Goal: Navigation & Orientation: Find specific page/section

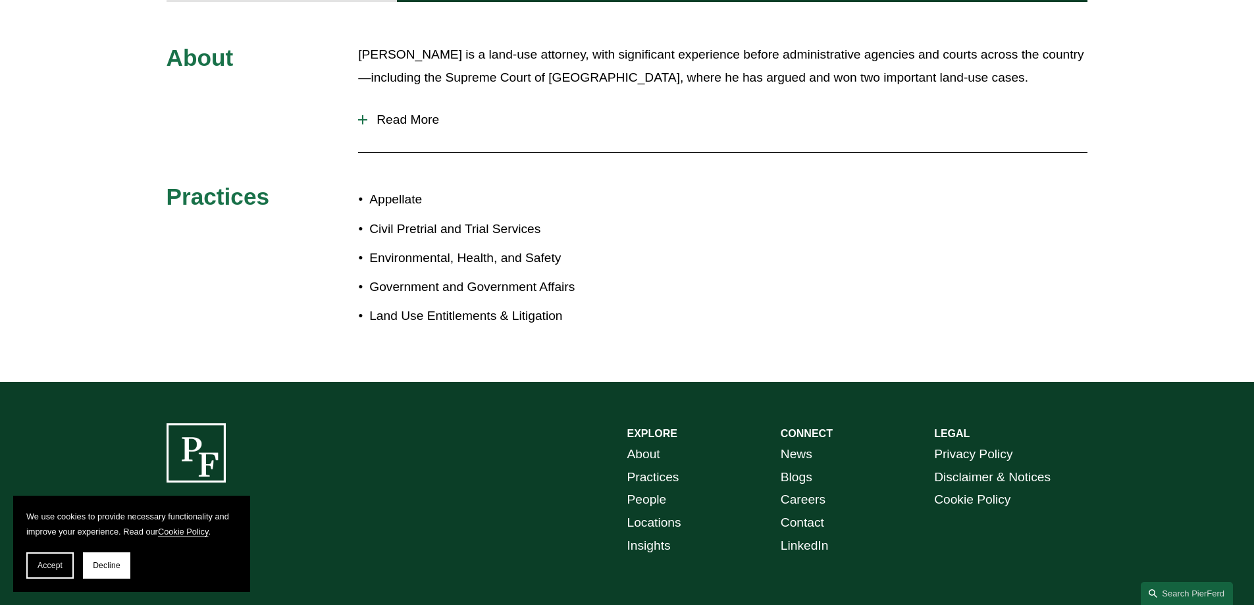
scroll to position [527, 0]
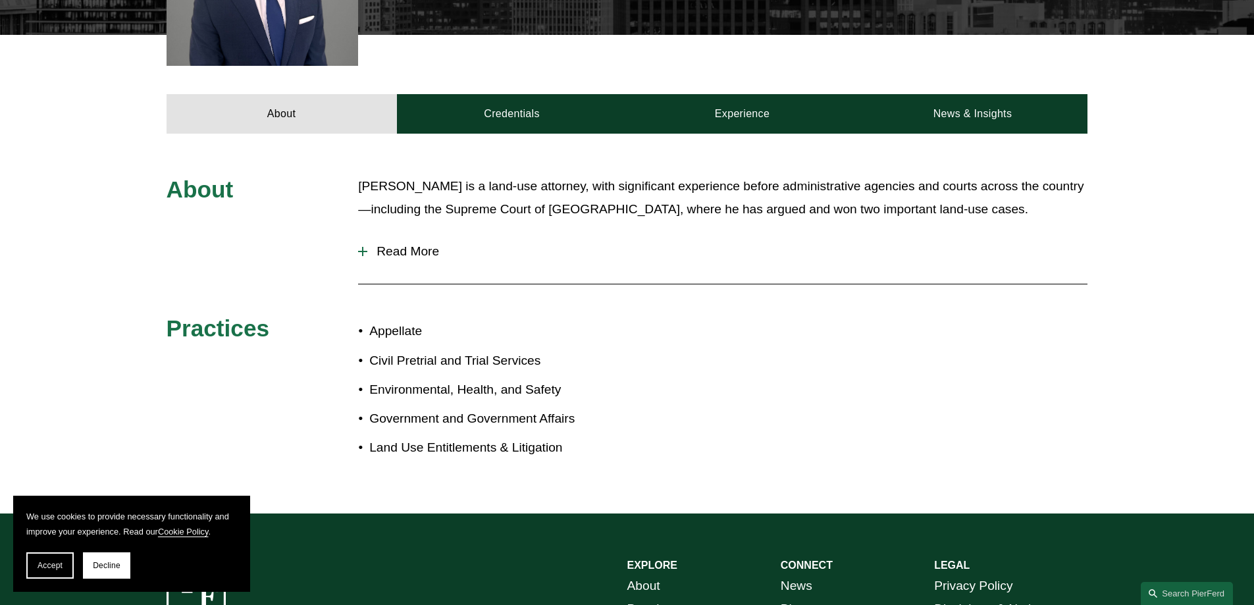
click at [408, 244] on span "Read More" at bounding box center [727, 251] width 720 height 14
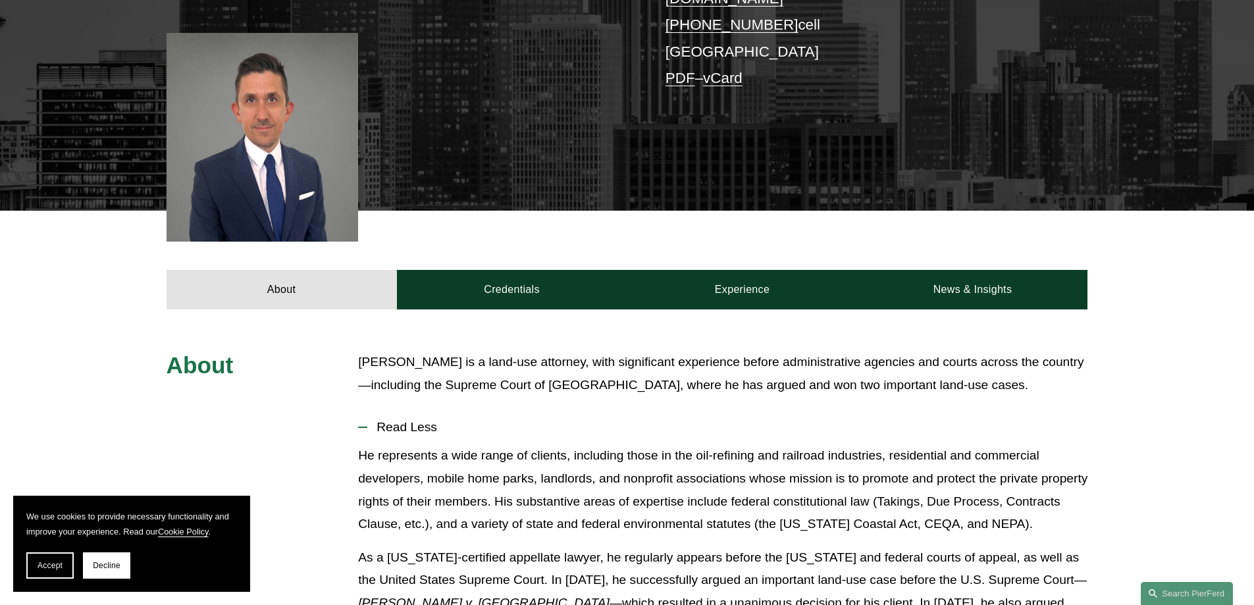
scroll to position [350, 0]
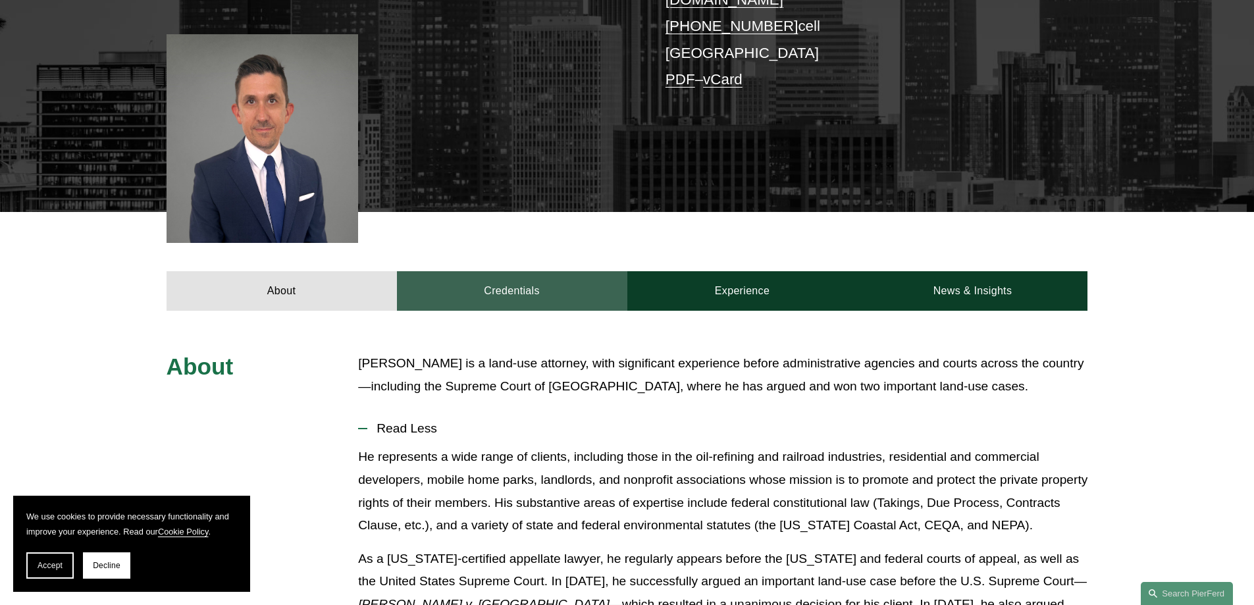
click at [524, 282] on link "Credentials" at bounding box center [512, 291] width 230 height 40
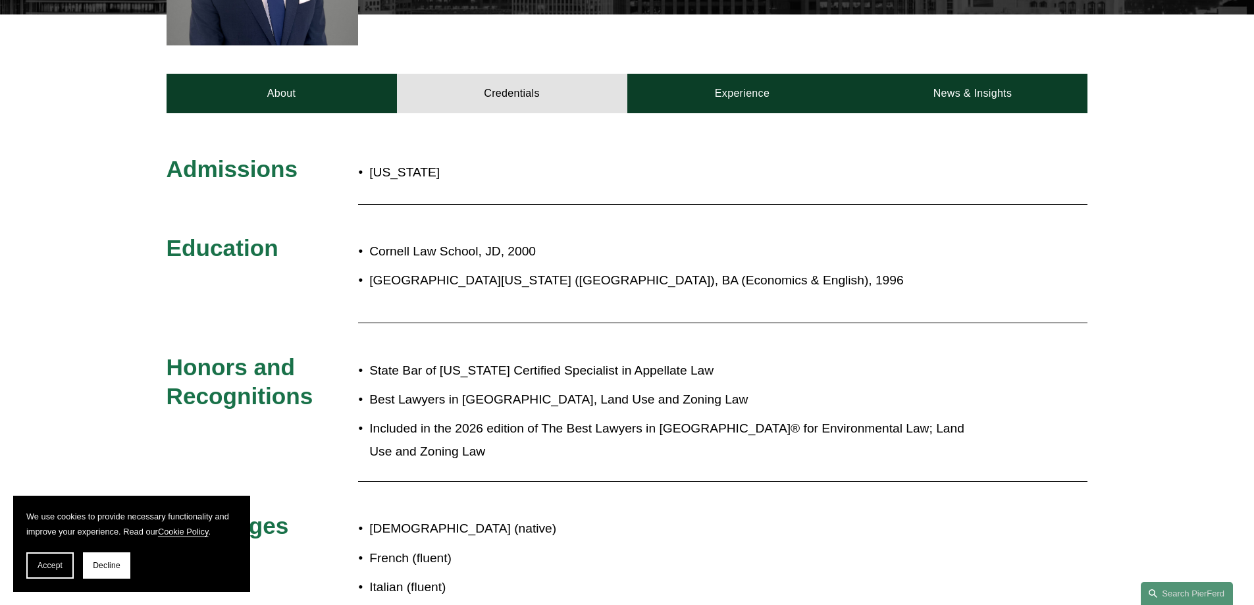
scroll to position [284, 0]
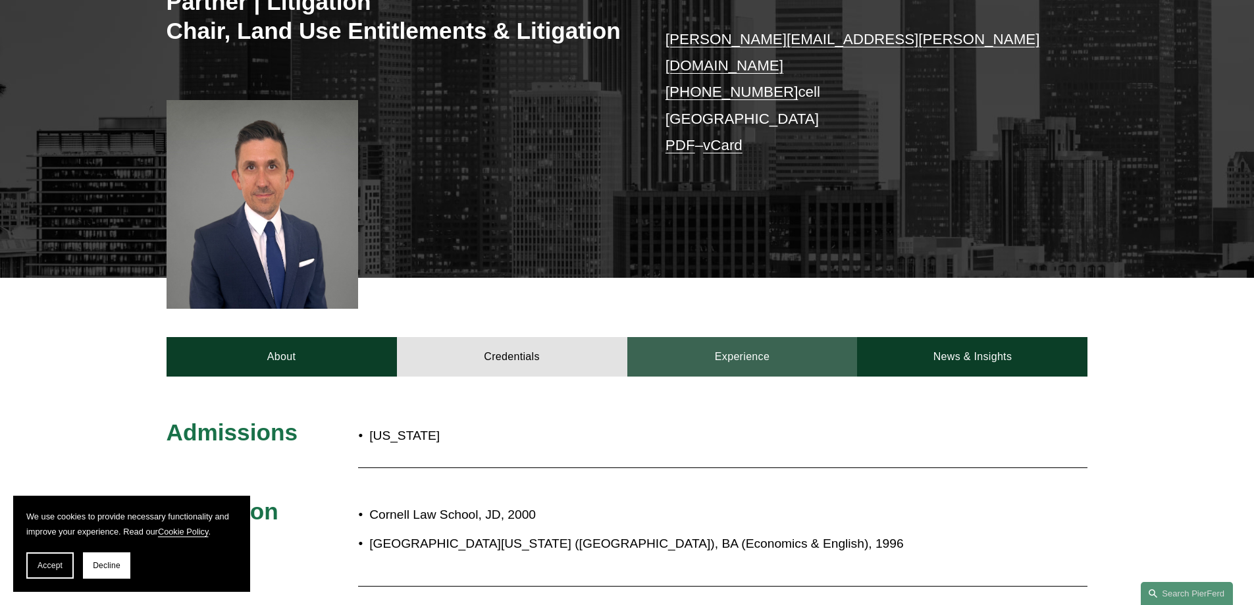
click at [759, 355] on link "Experience" at bounding box center [743, 357] width 230 height 40
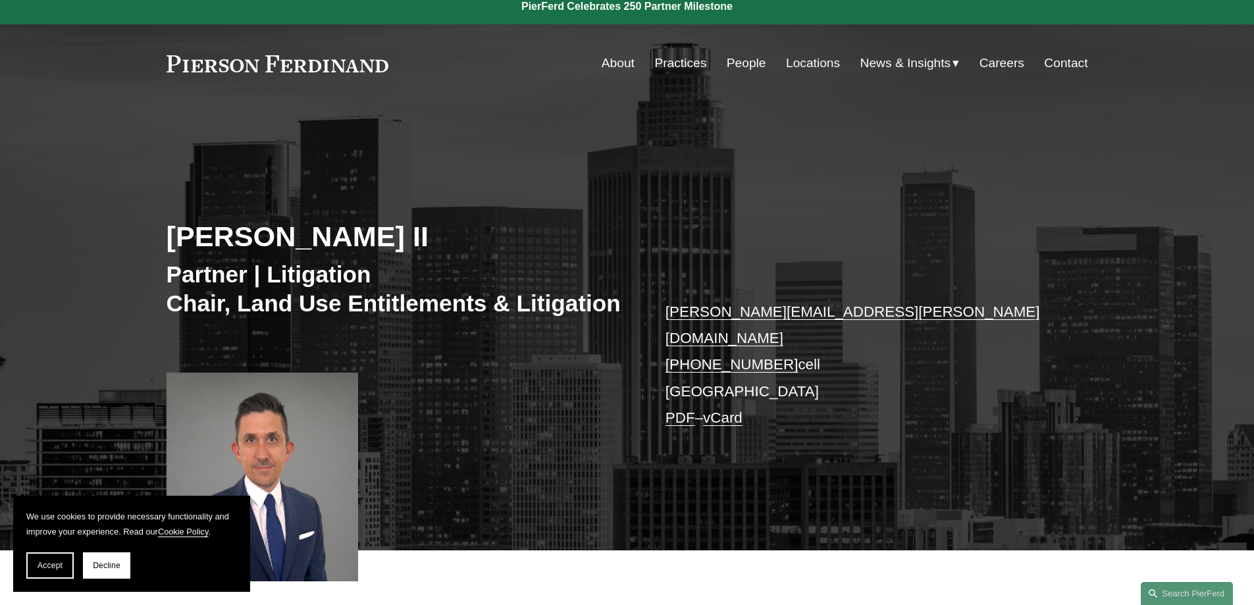
scroll to position [0, 0]
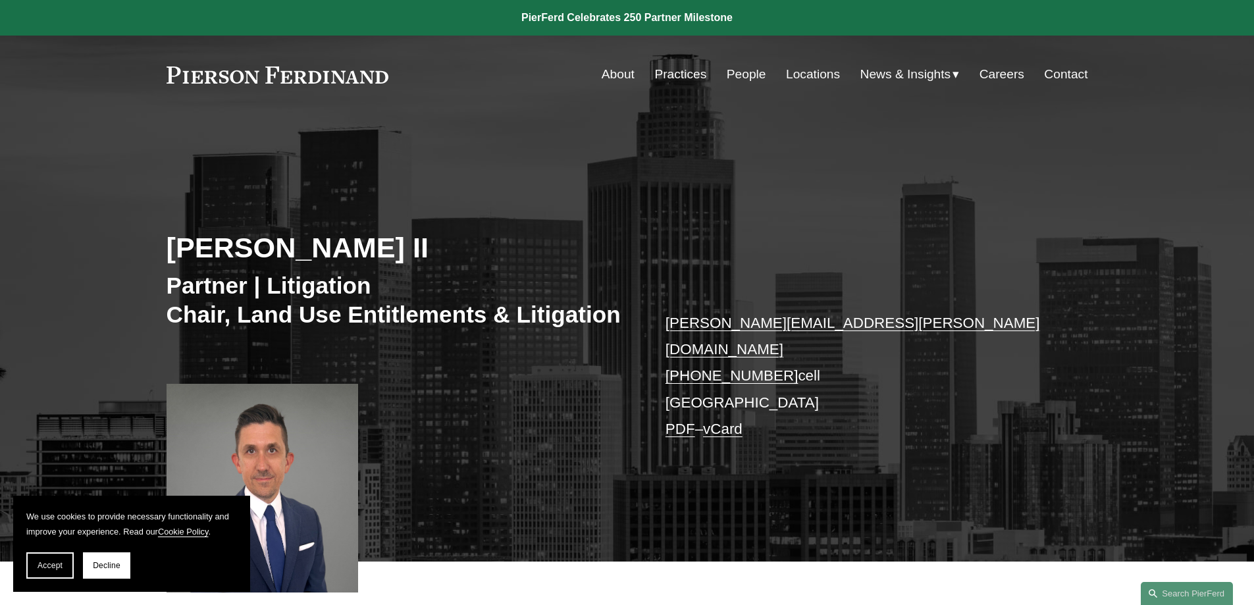
click at [815, 76] on link "Locations" at bounding box center [813, 74] width 54 height 25
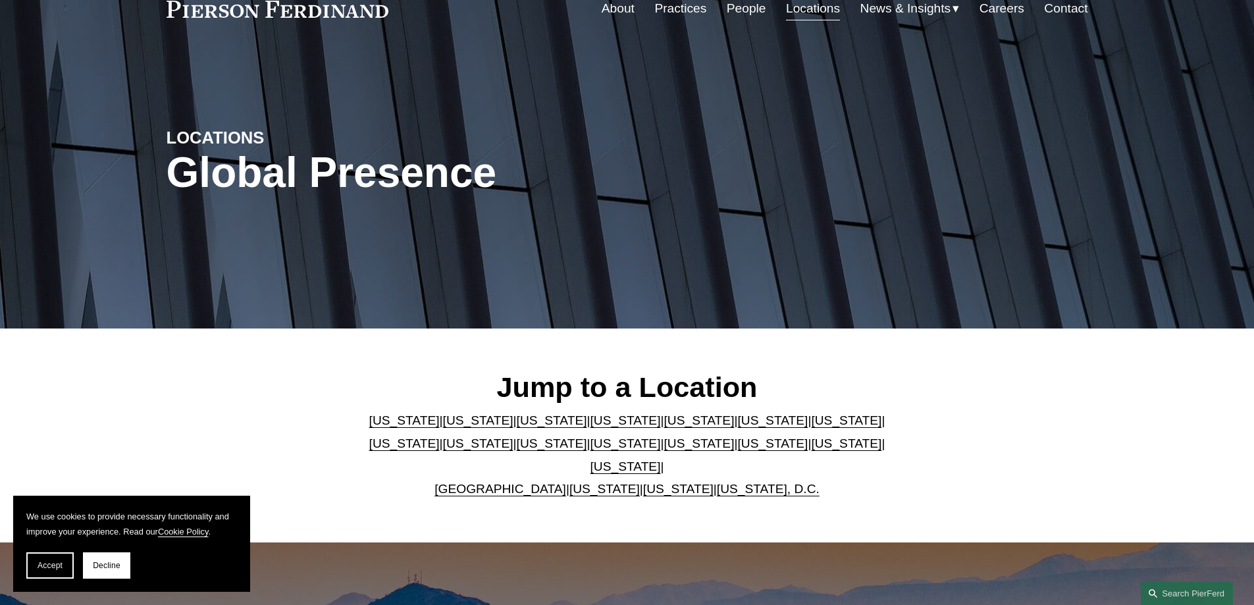
click at [456, 425] on link "California" at bounding box center [478, 421] width 70 height 14
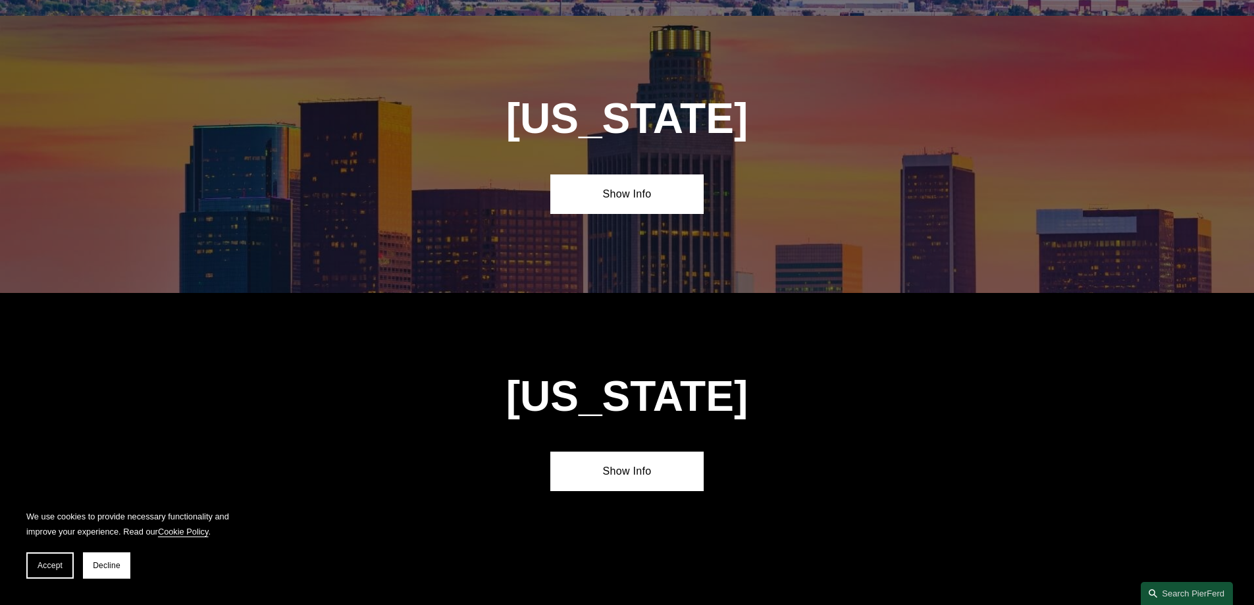
scroll to position [875, 0]
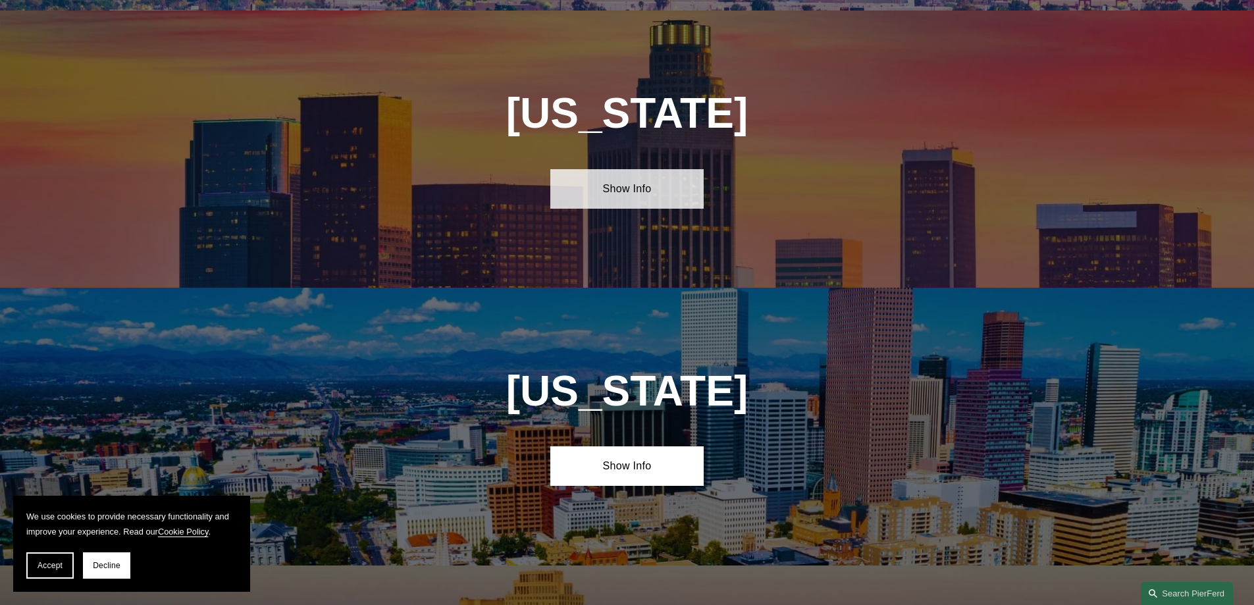
click at [626, 190] on link "Show Info" at bounding box center [627, 189] width 153 height 40
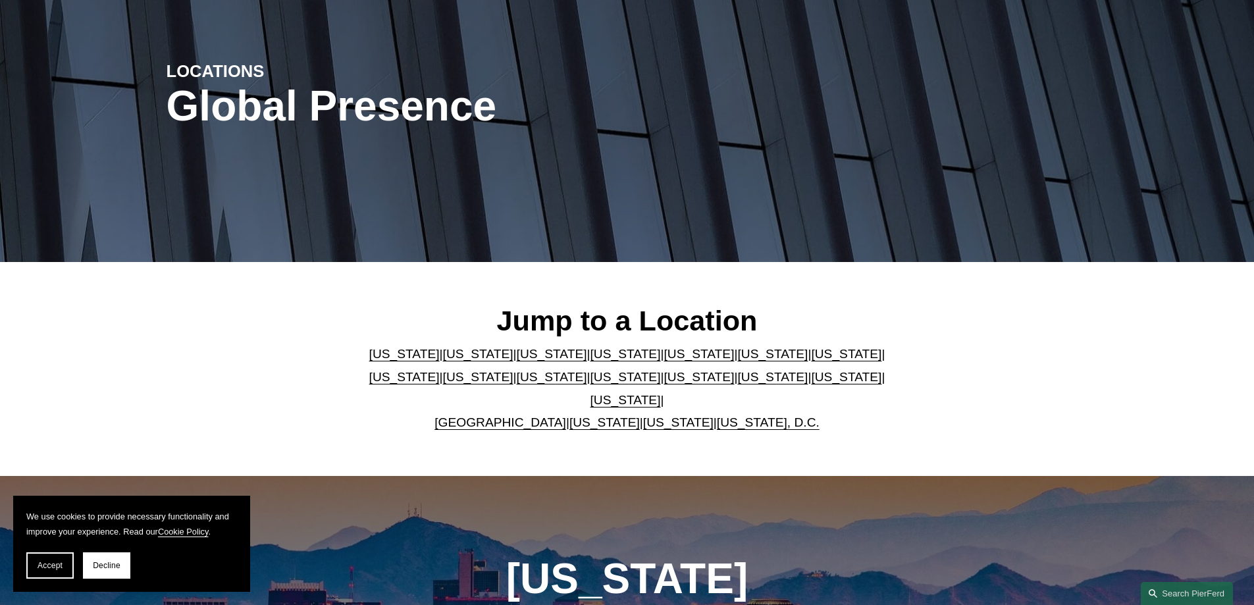
scroll to position [0, 0]
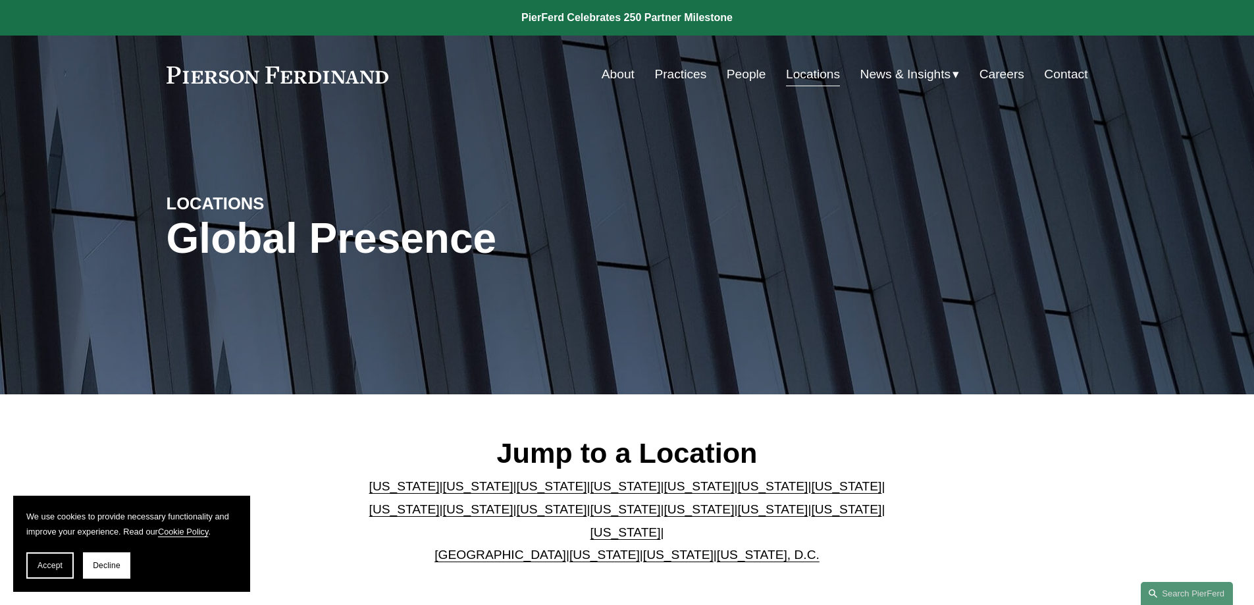
click at [1008, 76] on link "Careers" at bounding box center [1002, 74] width 45 height 25
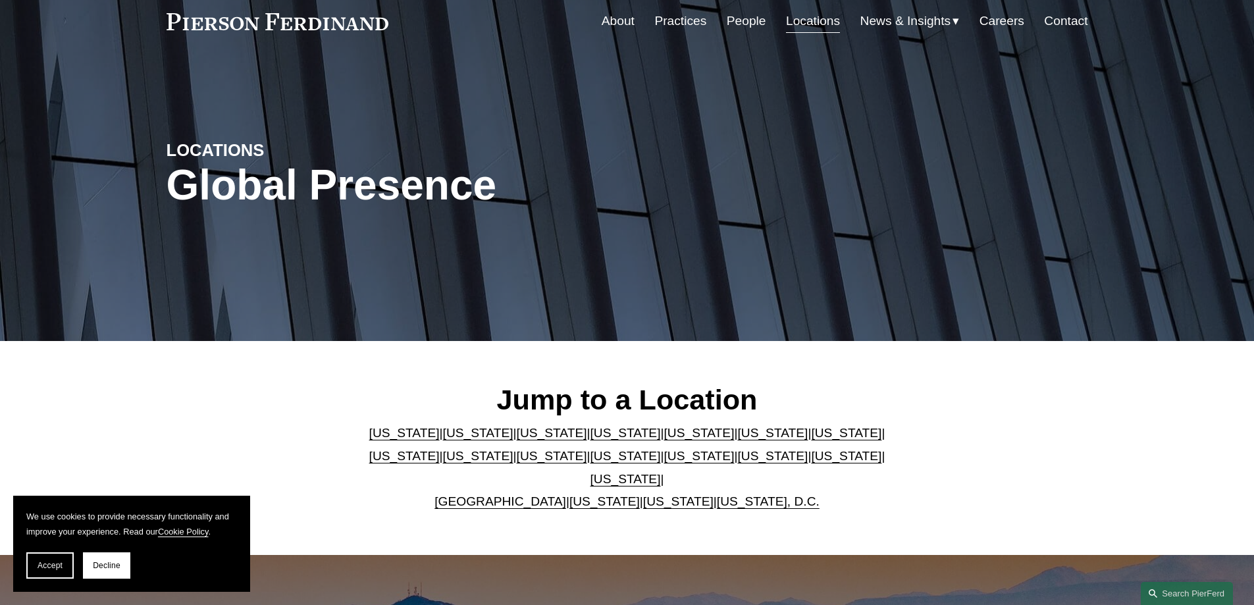
scroll to position [66, 0]
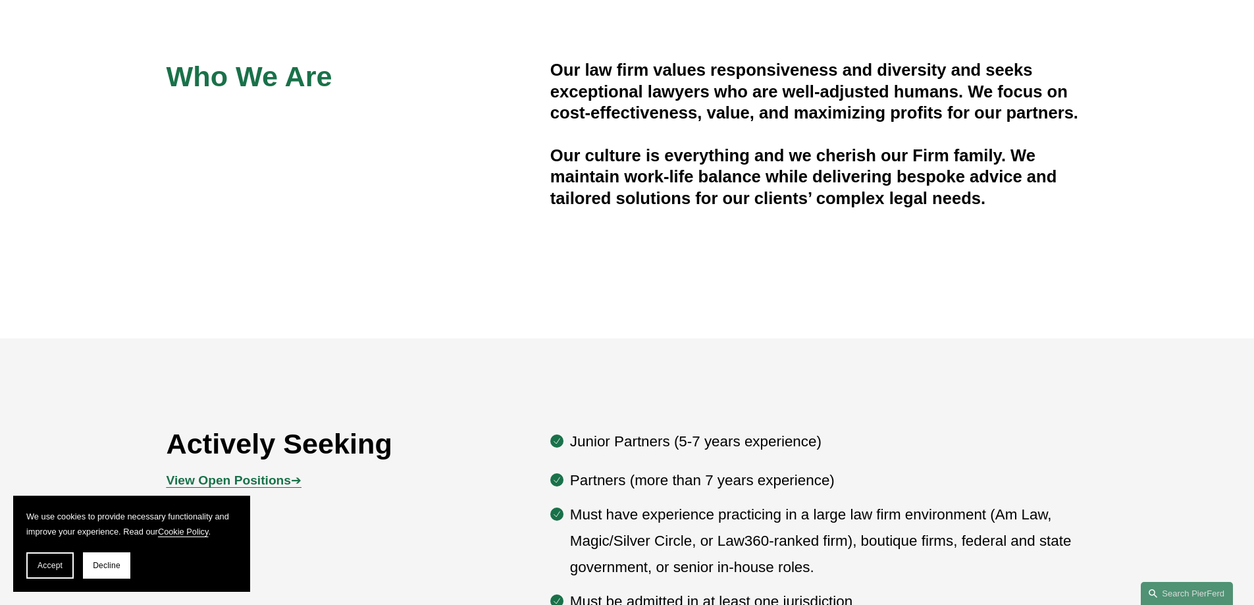
scroll to position [724, 0]
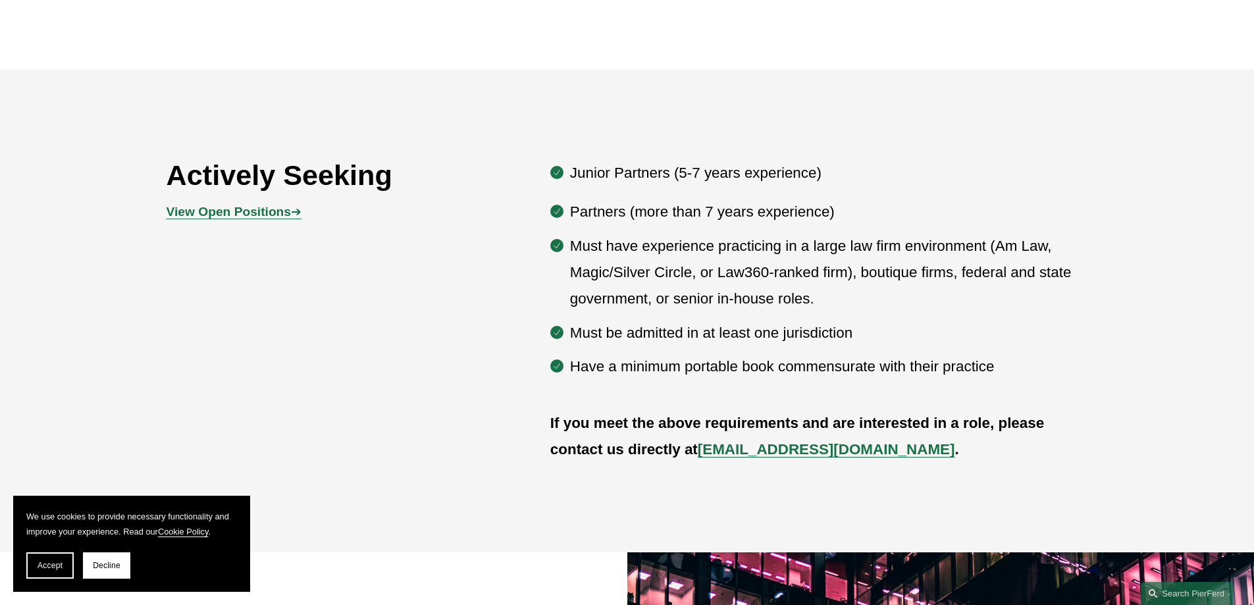
click at [279, 218] on strong "View Open Positions" at bounding box center [229, 212] width 124 height 14
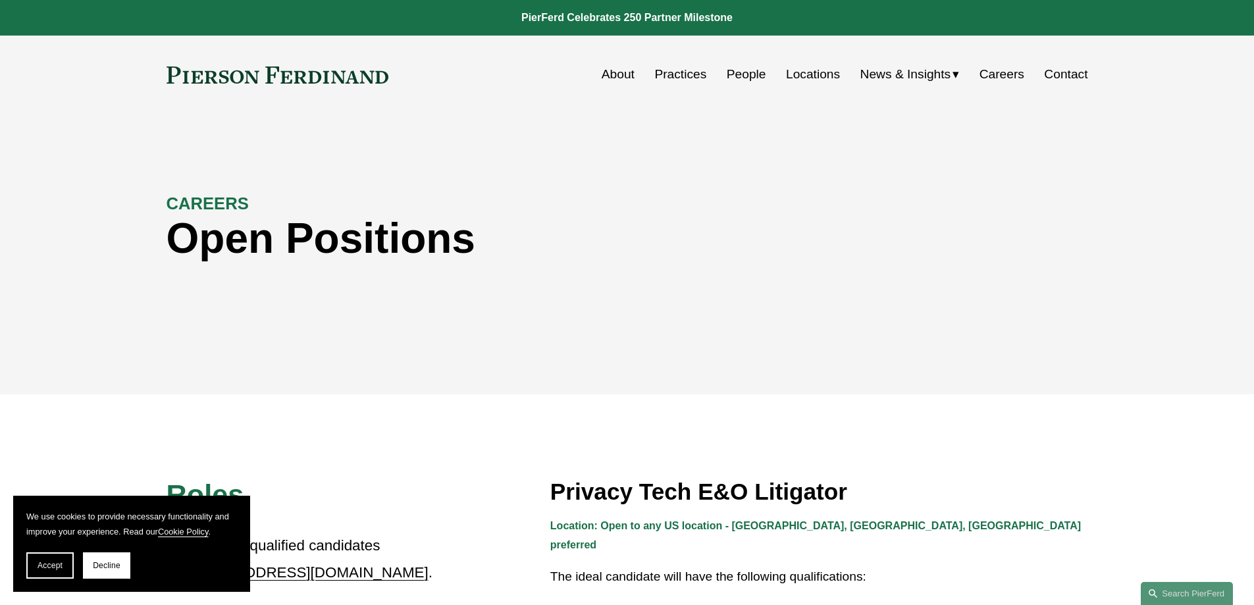
click at [739, 80] on link "People" at bounding box center [747, 74] width 40 height 25
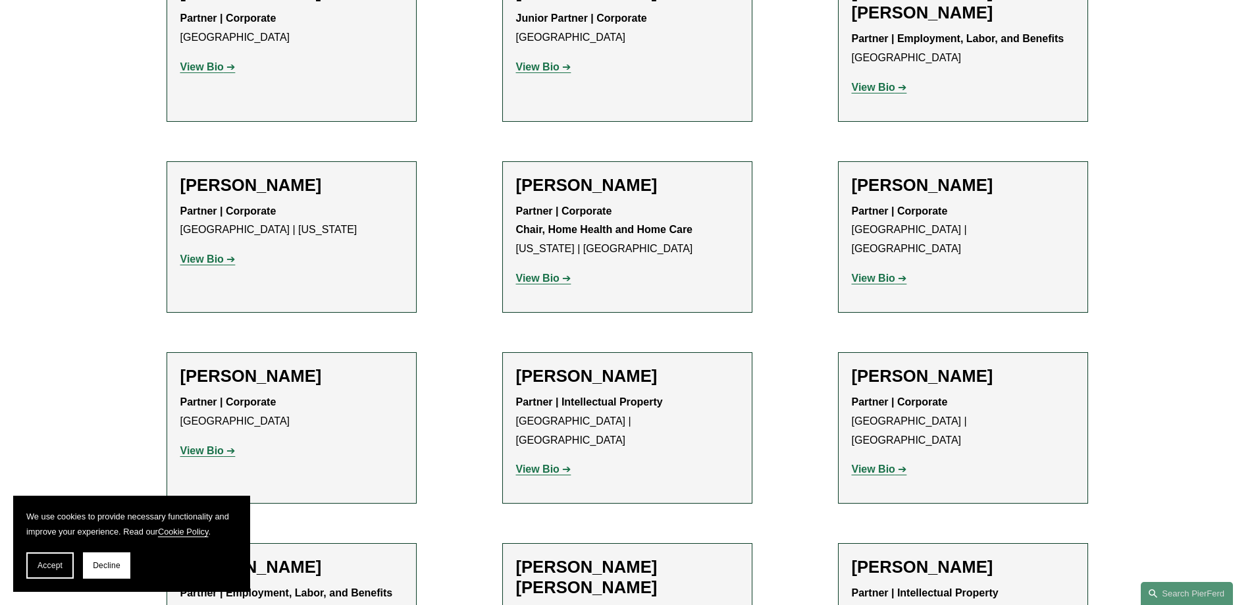
scroll to position [1119, 0]
